Goal: Task Accomplishment & Management: Manage account settings

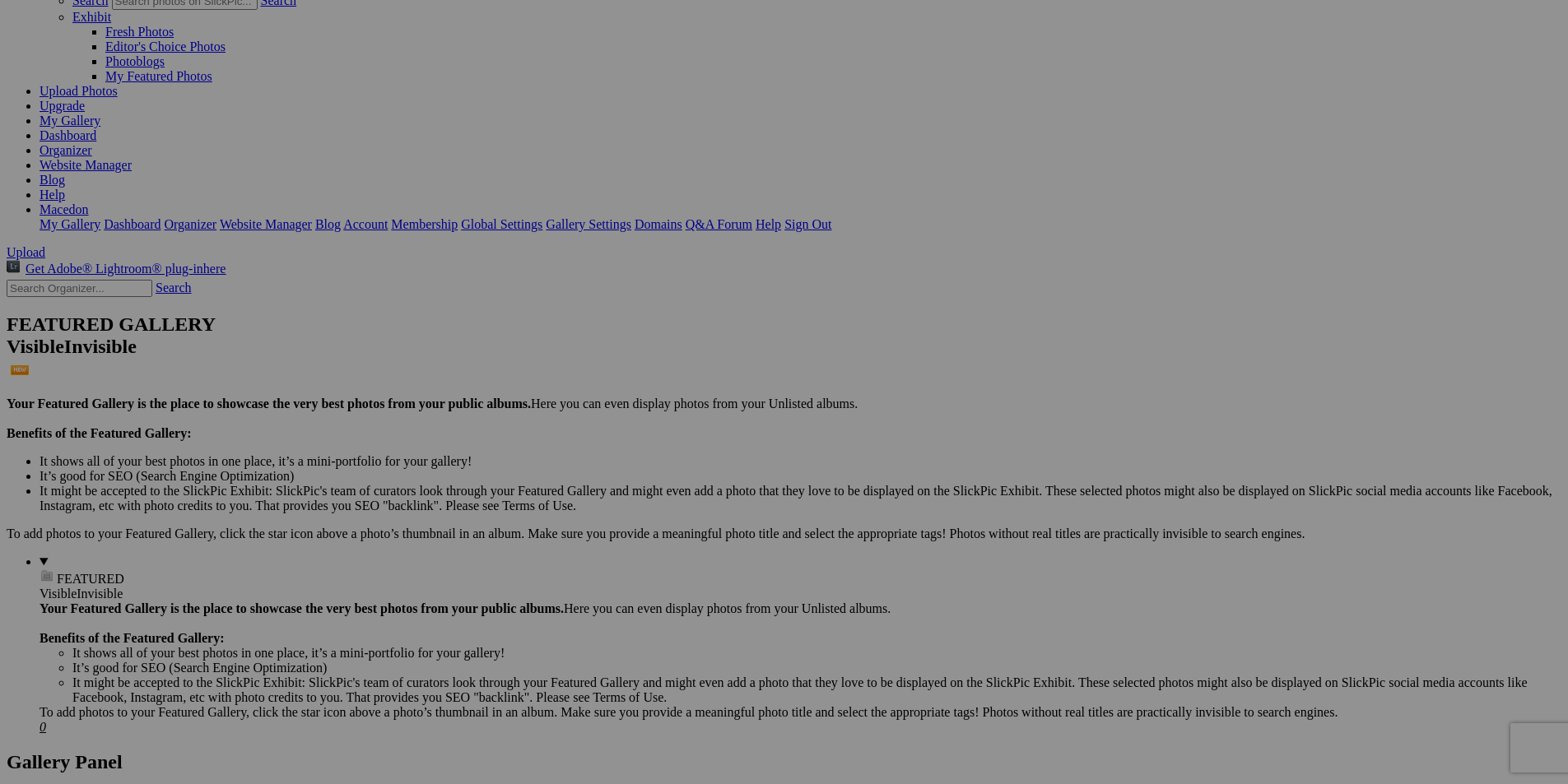
scroll to position [100, 0]
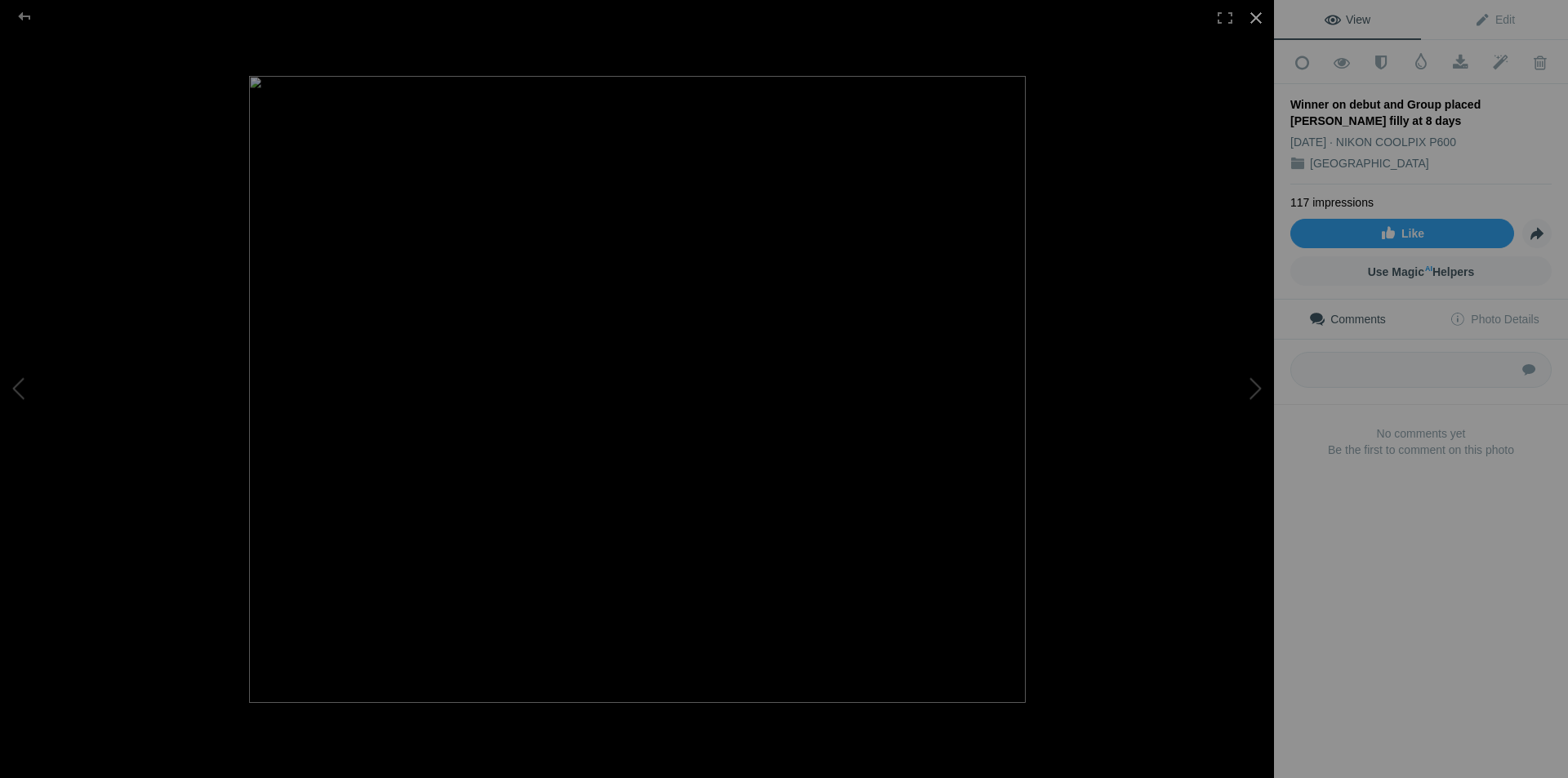
click at [1262, 20] on div at bounding box center [1256, 18] width 36 height 36
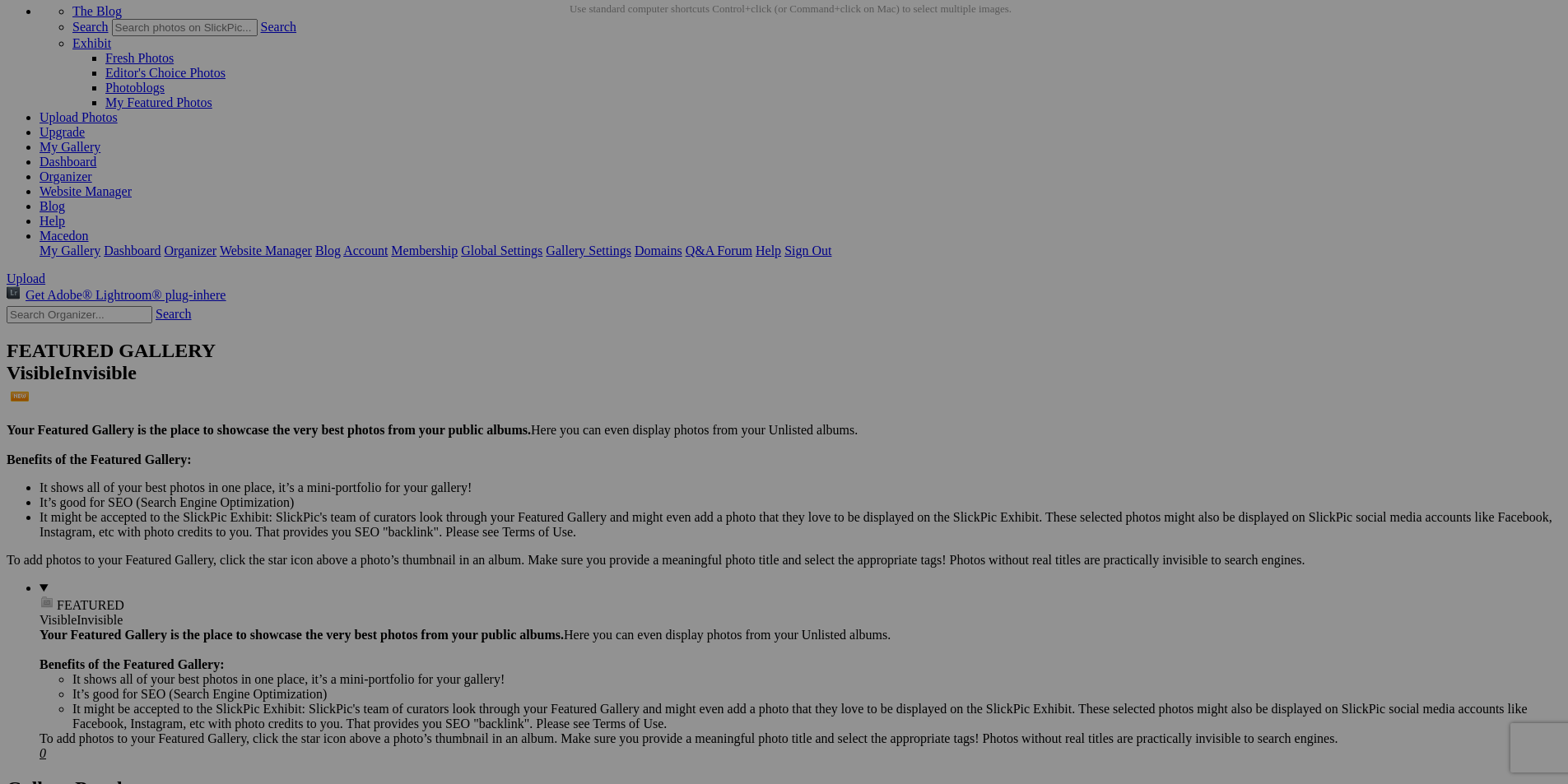
drag, startPoint x: 1278, startPoint y: 649, endPoint x: 1361, endPoint y: 657, distance: 83.4
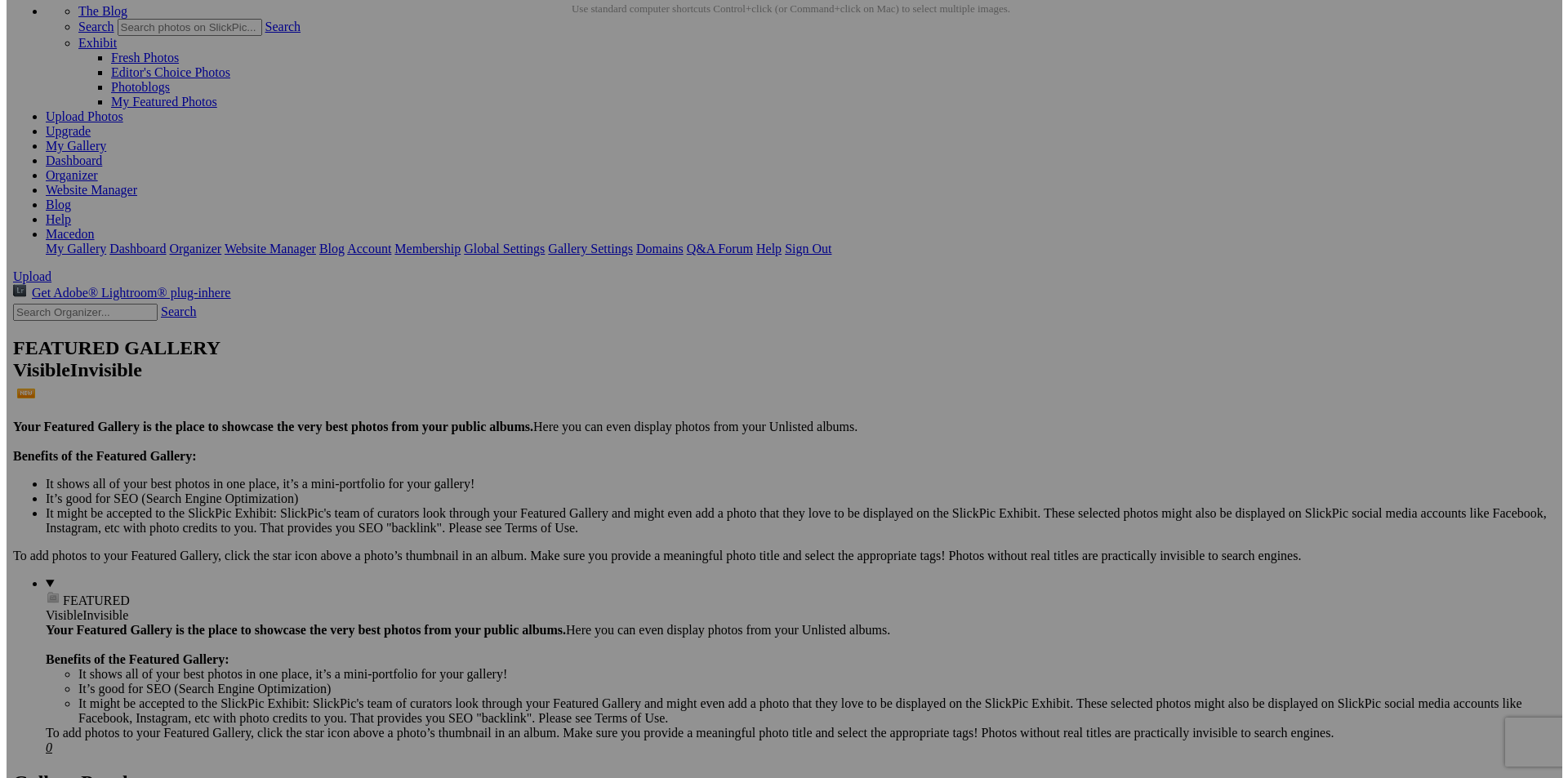
scroll to position [0, 121]
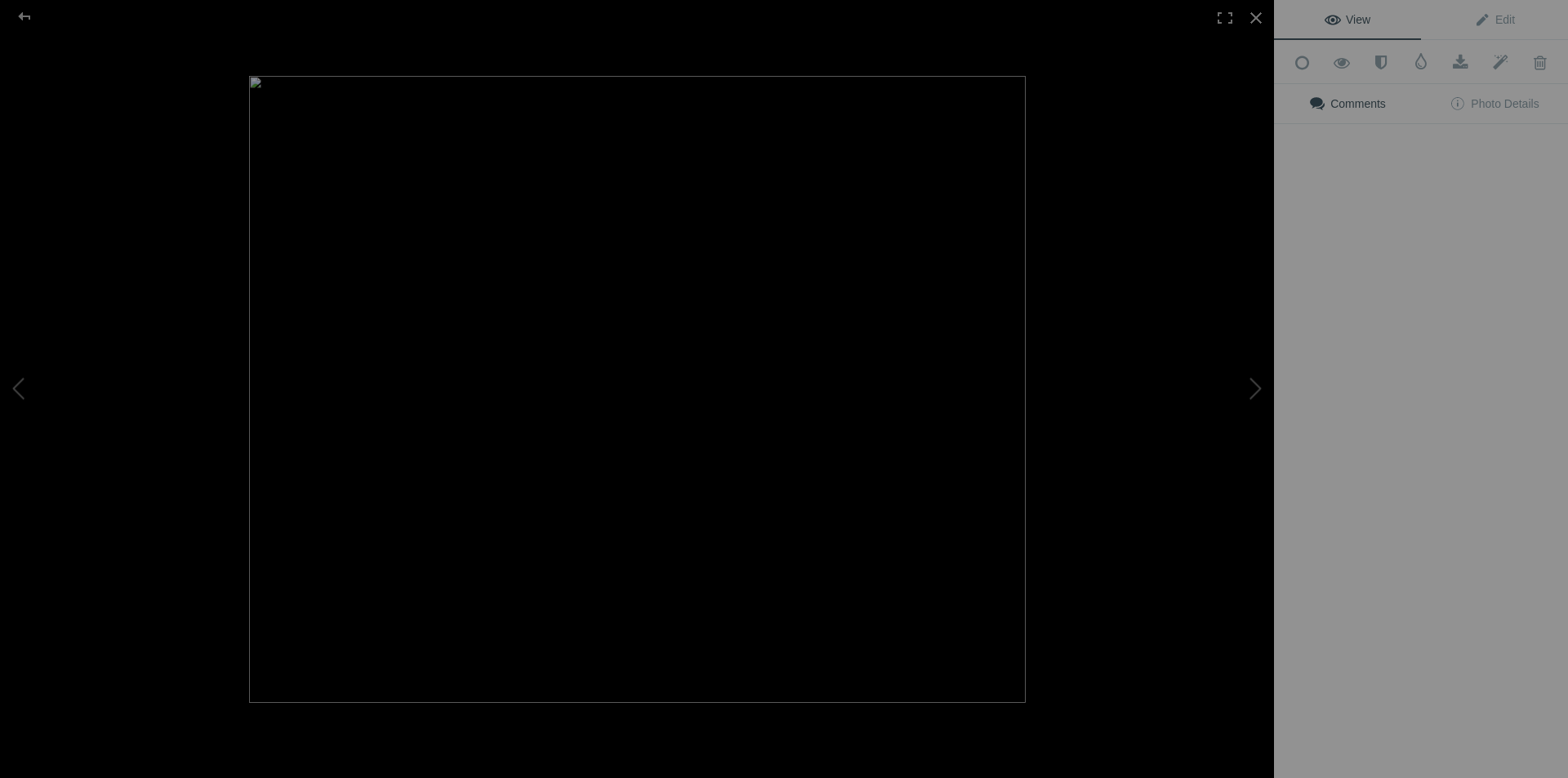
type input "Group placed Sebring filly (and future dam of metro winner) at 8 days"
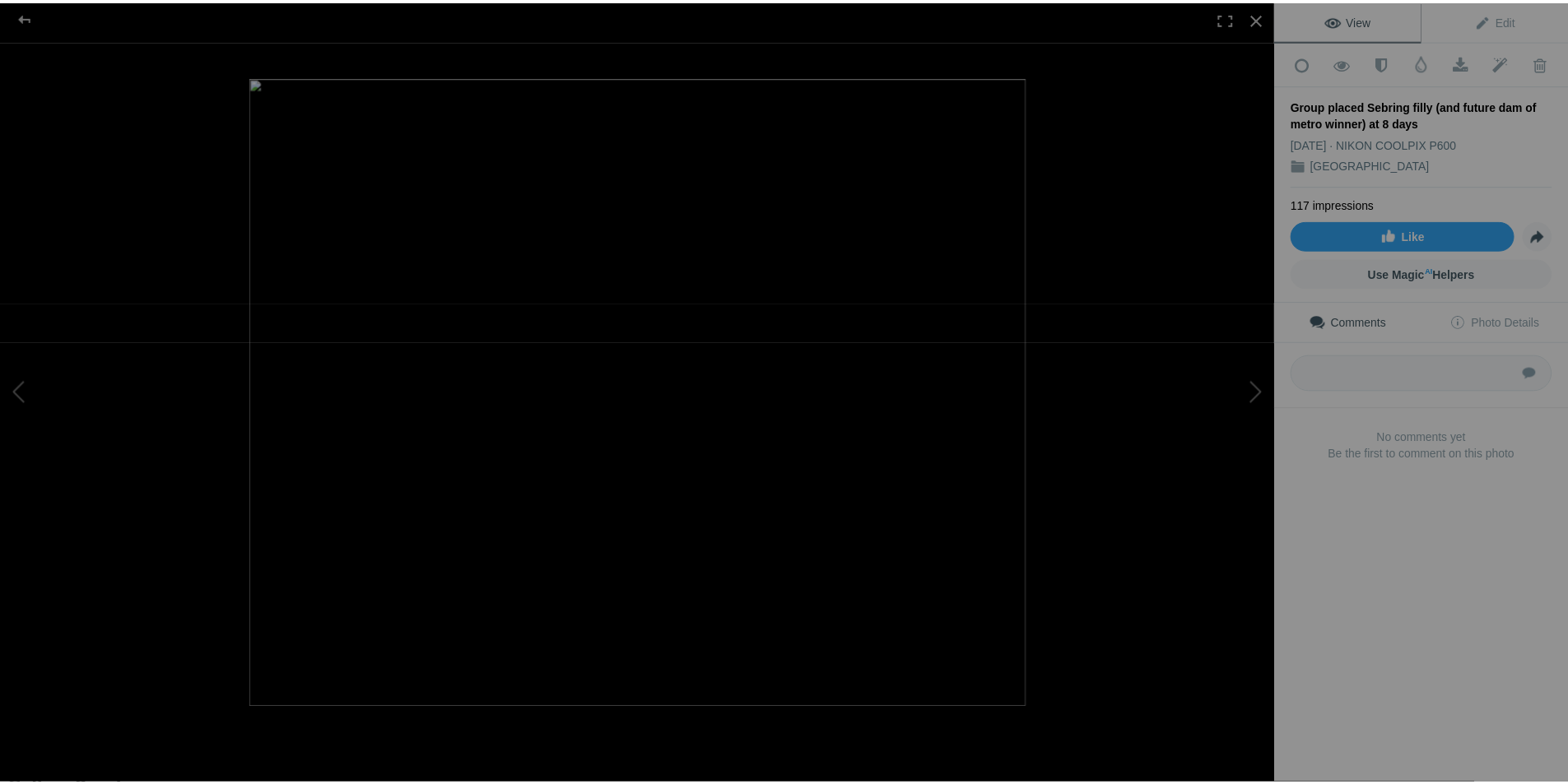
scroll to position [0, 0]
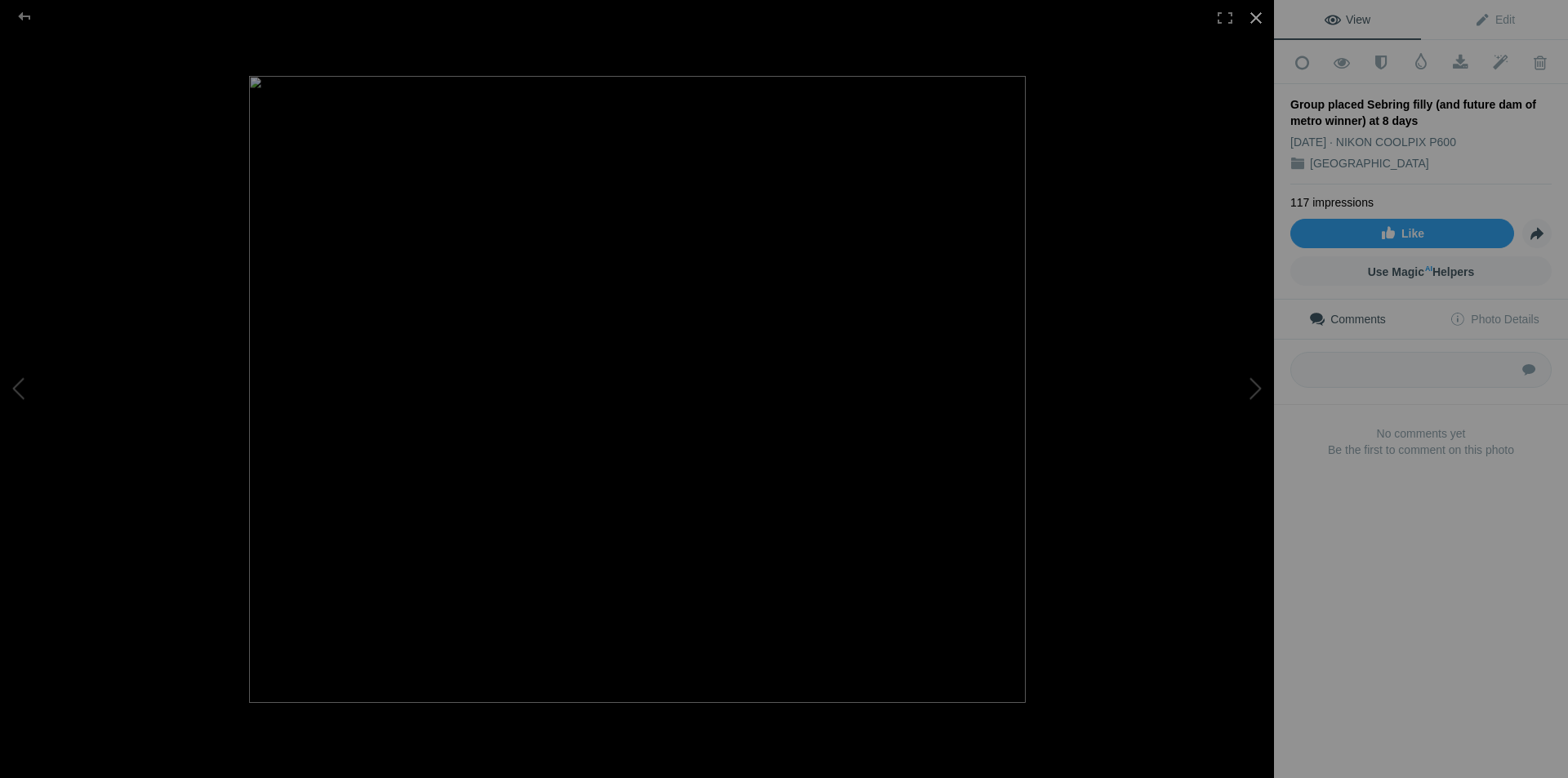
click at [1254, 15] on div at bounding box center [1256, 18] width 36 height 36
